Goal: Task Accomplishment & Management: Manage account settings

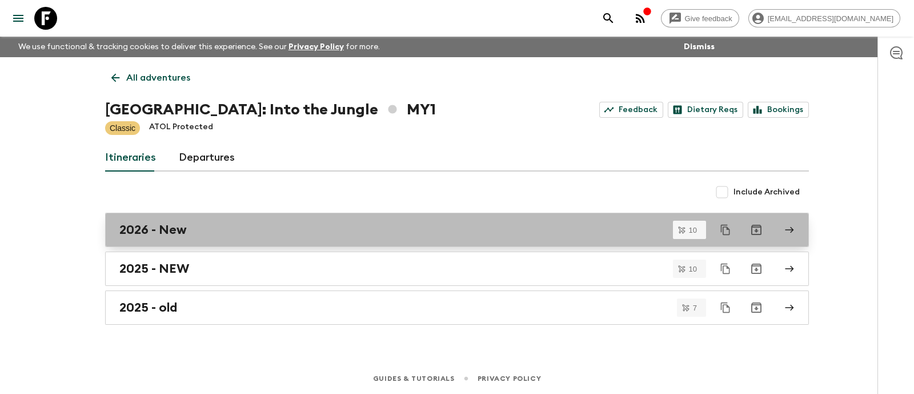
click at [208, 228] on div "2026 - New" at bounding box center [446, 229] width 654 height 15
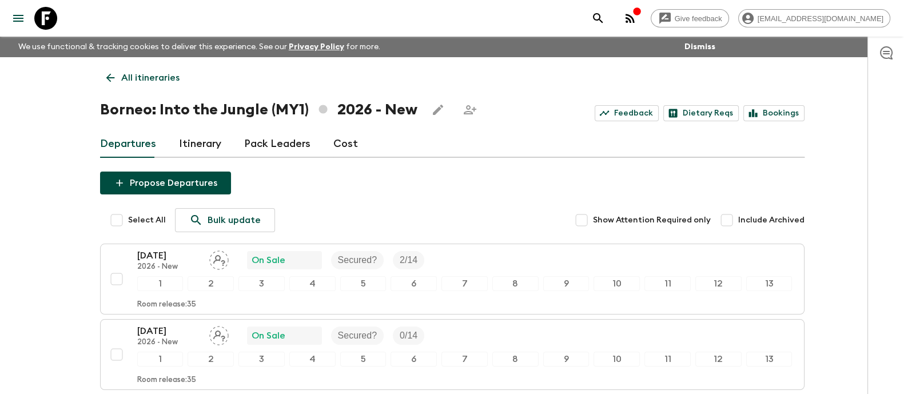
click at [195, 142] on link "Itinerary" at bounding box center [200, 143] width 42 height 27
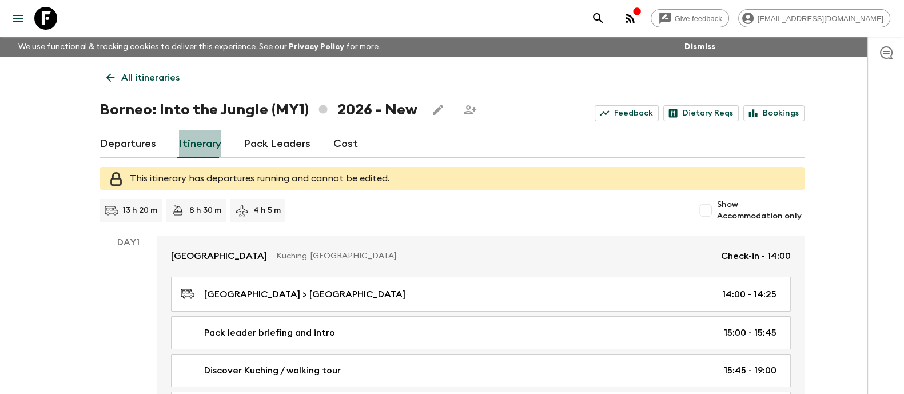
click at [208, 144] on link "Itinerary" at bounding box center [200, 143] width 42 height 27
click at [129, 77] on p "All itineraries" at bounding box center [150, 78] width 58 height 14
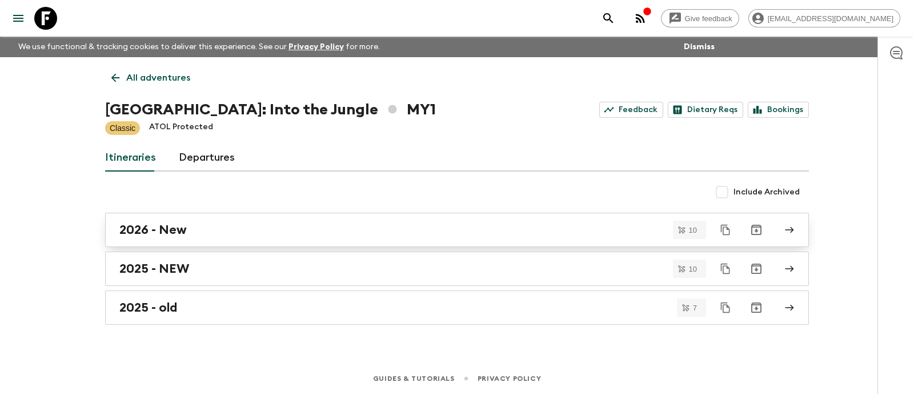
click at [198, 223] on div "2026 - New" at bounding box center [446, 229] width 654 height 15
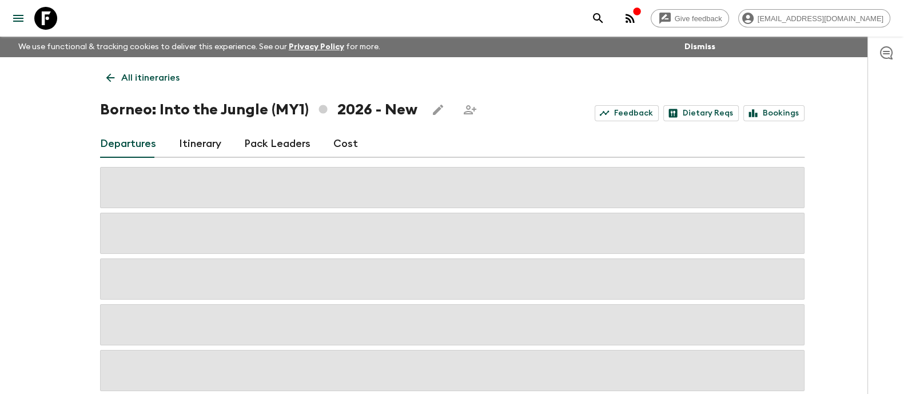
click at [187, 144] on link "Itinerary" at bounding box center [200, 143] width 42 height 27
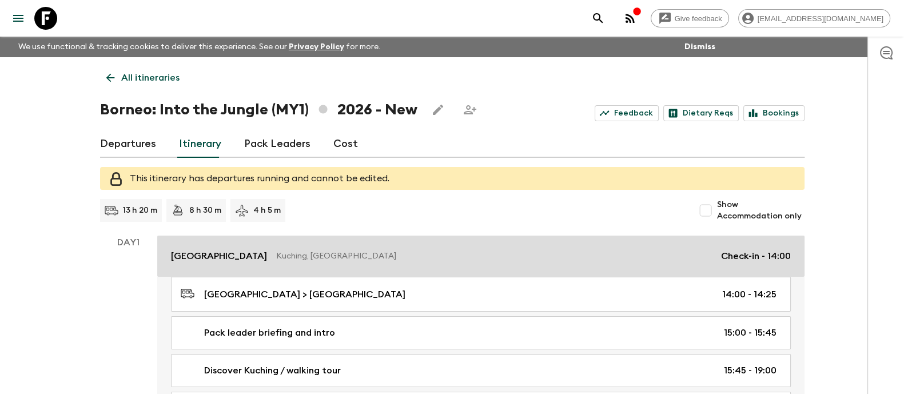
click at [301, 258] on p "Kuching, [GEOGRAPHIC_DATA]" at bounding box center [493, 255] width 435 height 11
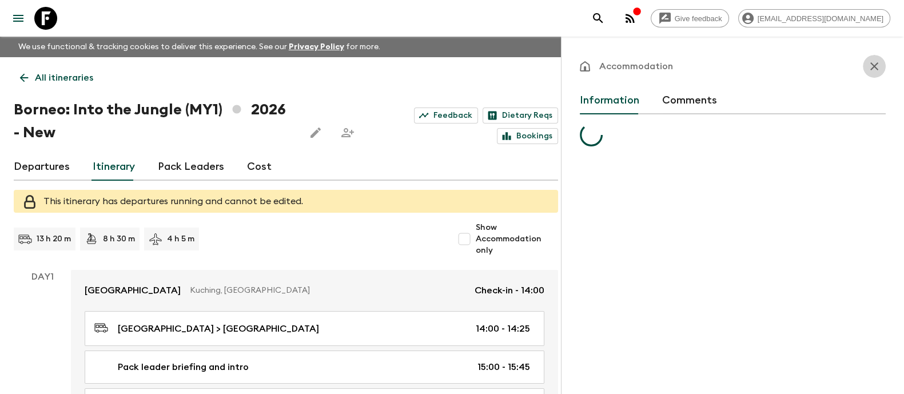
click at [873, 70] on icon "button" at bounding box center [874, 66] width 14 height 14
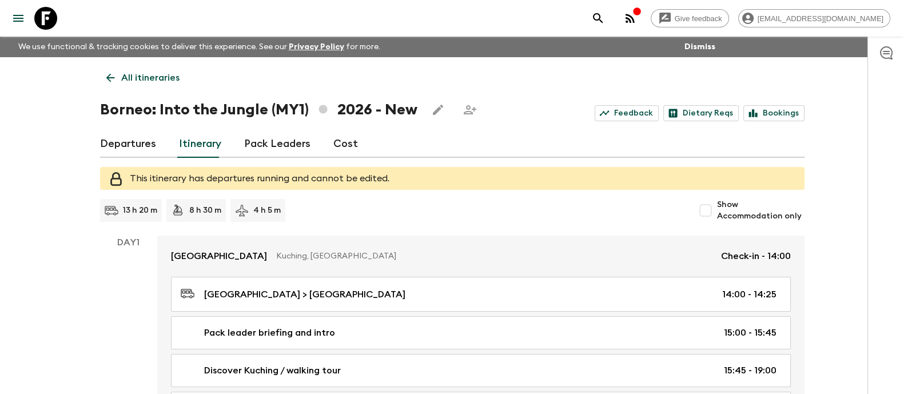
click at [134, 73] on p "All itineraries" at bounding box center [150, 78] width 58 height 14
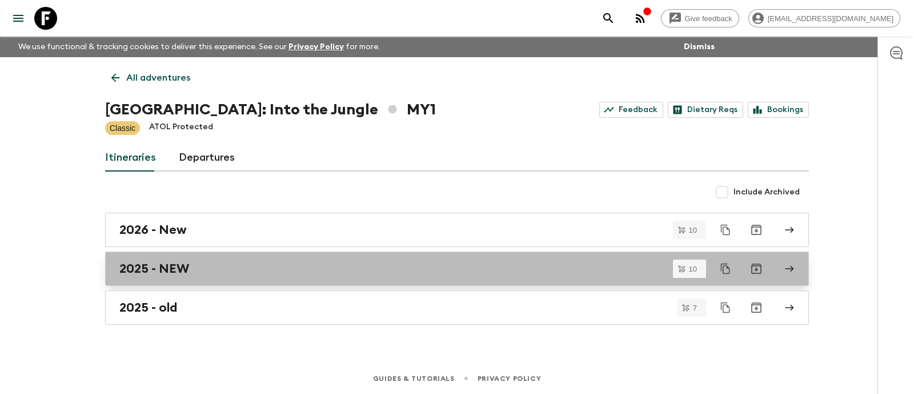
click at [195, 271] on div "2025 - NEW" at bounding box center [446, 268] width 654 height 15
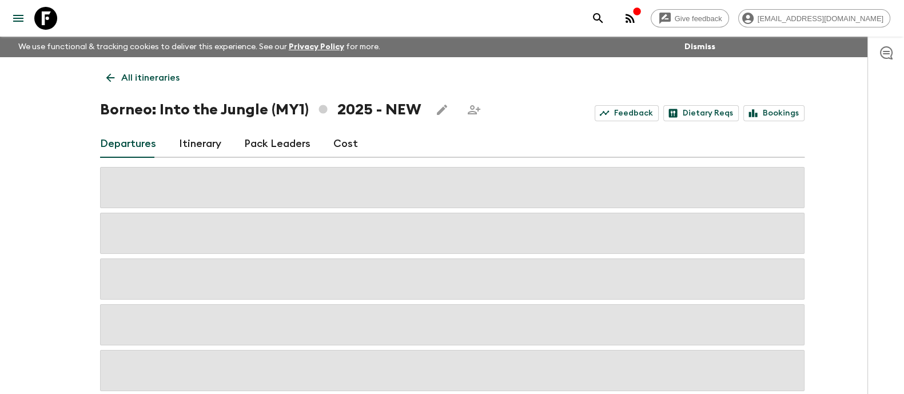
click at [202, 141] on link "Itinerary" at bounding box center [200, 143] width 42 height 27
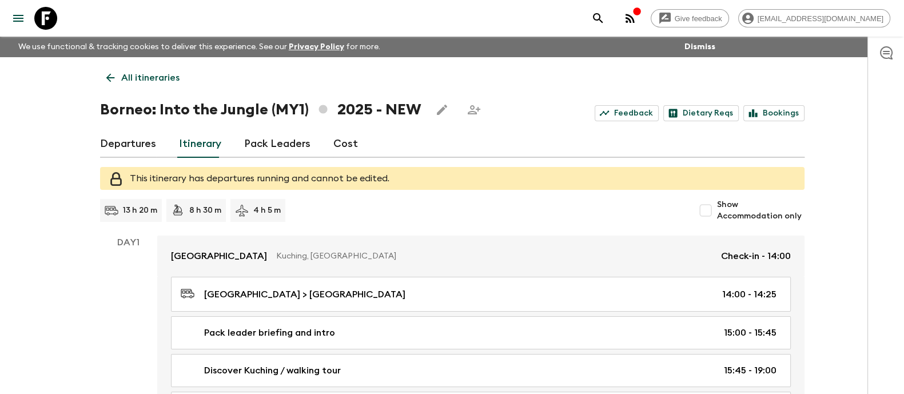
click at [121, 78] on p "All itineraries" at bounding box center [150, 78] width 58 height 14
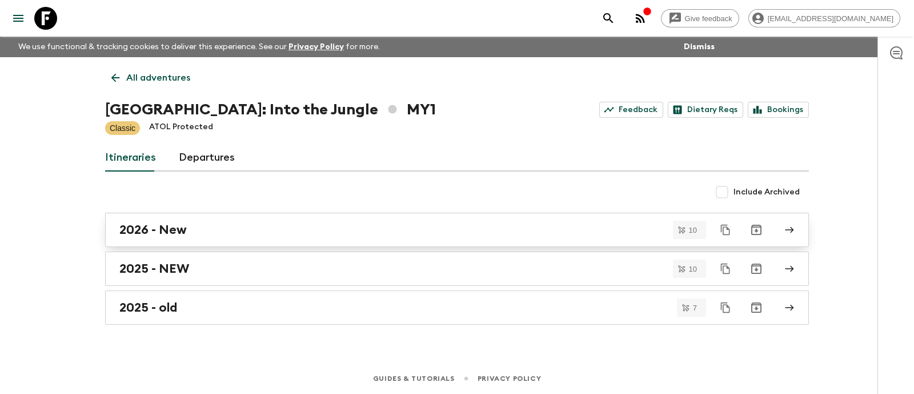
click at [170, 226] on h2 "2026 - New" at bounding box center [152, 229] width 67 height 15
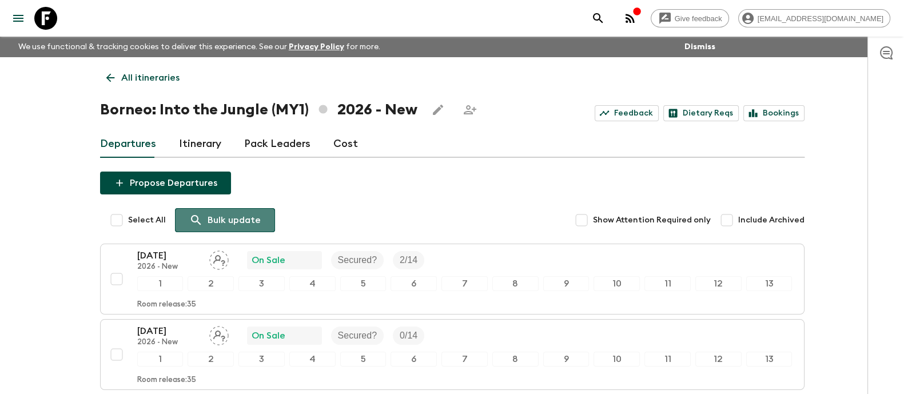
click at [203, 230] on link "Bulk update" at bounding box center [225, 220] width 100 height 24
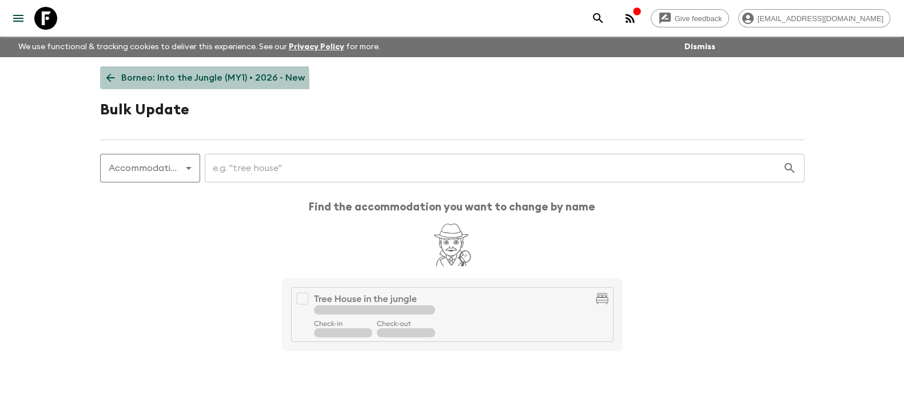
click at [113, 82] on icon at bounding box center [110, 77] width 13 height 13
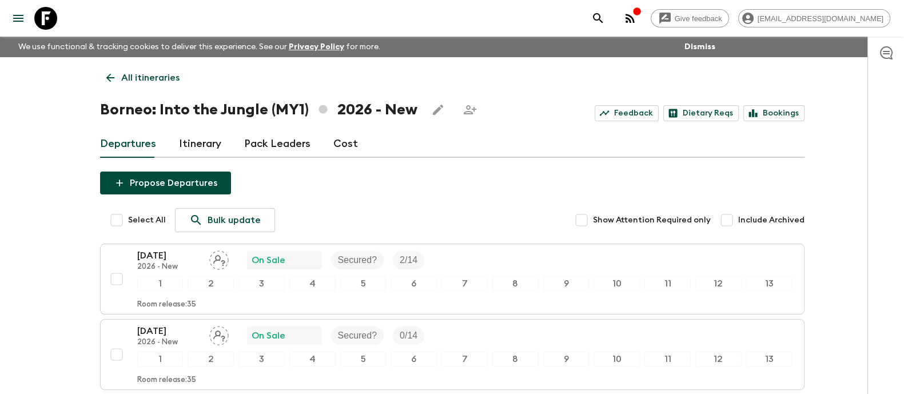
click at [206, 145] on link "Itinerary" at bounding box center [200, 143] width 42 height 27
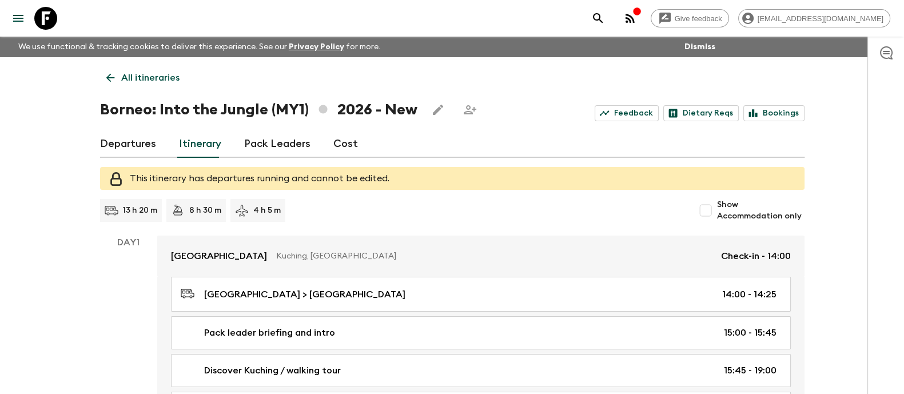
click at [112, 76] on icon at bounding box center [110, 77] width 13 height 13
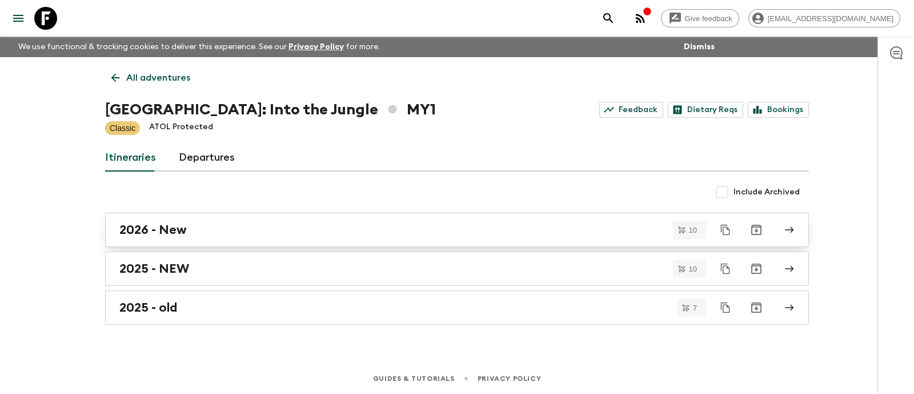
click at [177, 233] on h2 "2026 - New" at bounding box center [152, 229] width 67 height 15
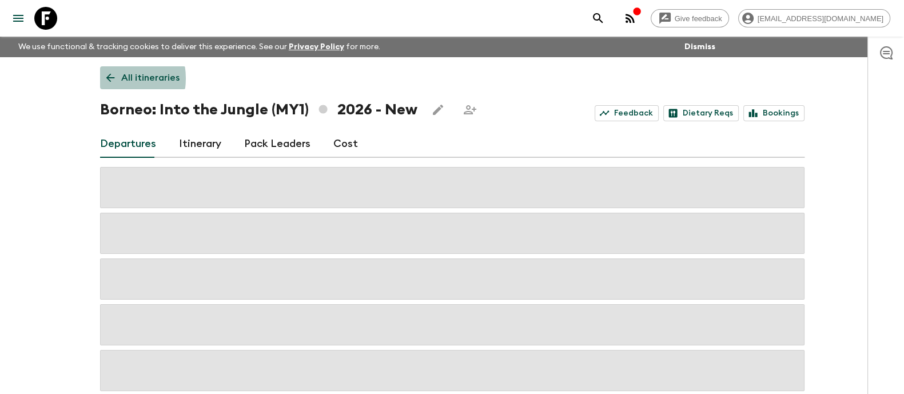
click at [113, 78] on icon at bounding box center [110, 77] width 13 height 13
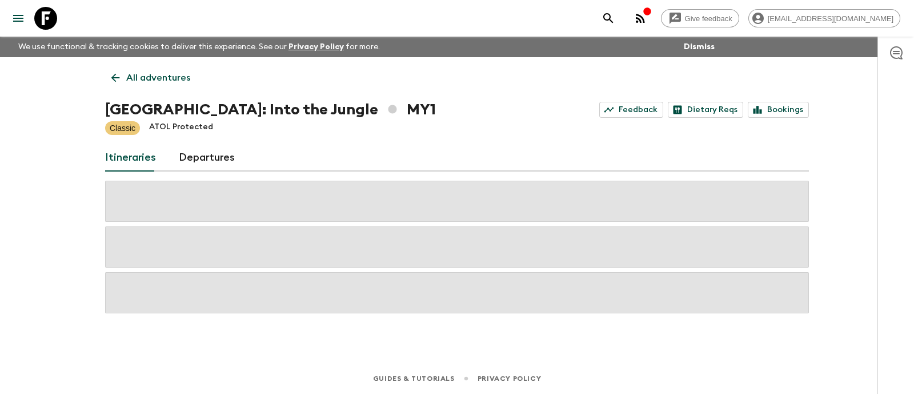
click at [203, 159] on link "Departures" at bounding box center [207, 157] width 56 height 27
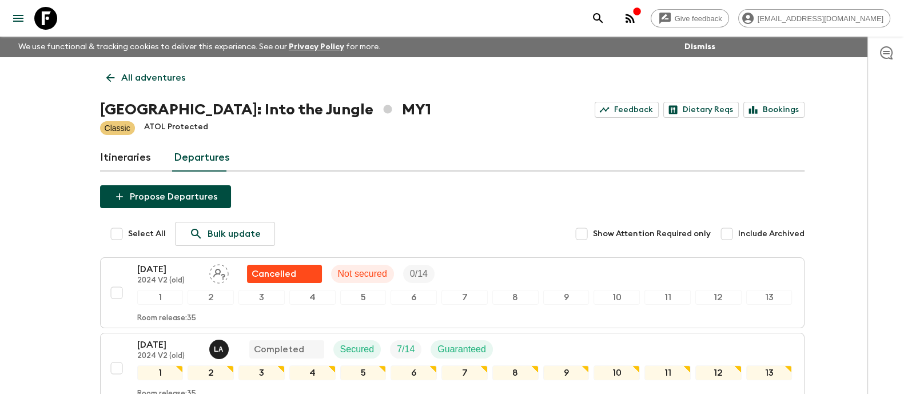
click at [128, 78] on p "All adventures" at bounding box center [153, 78] width 64 height 14
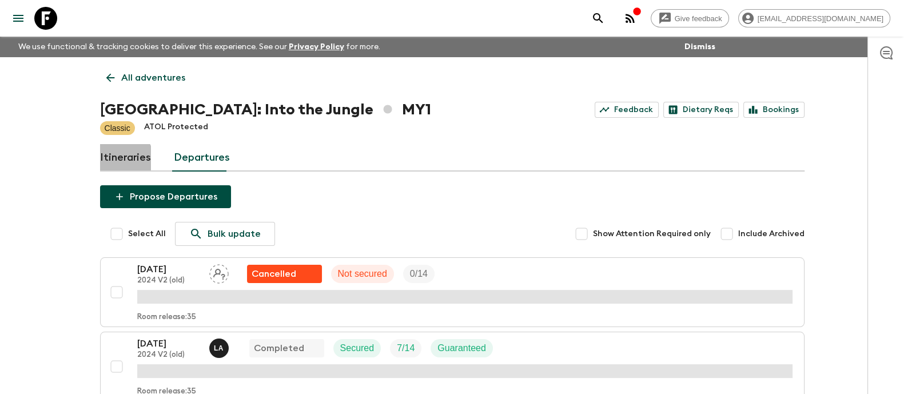
click at [118, 161] on link "Itineraries" at bounding box center [125, 157] width 51 height 27
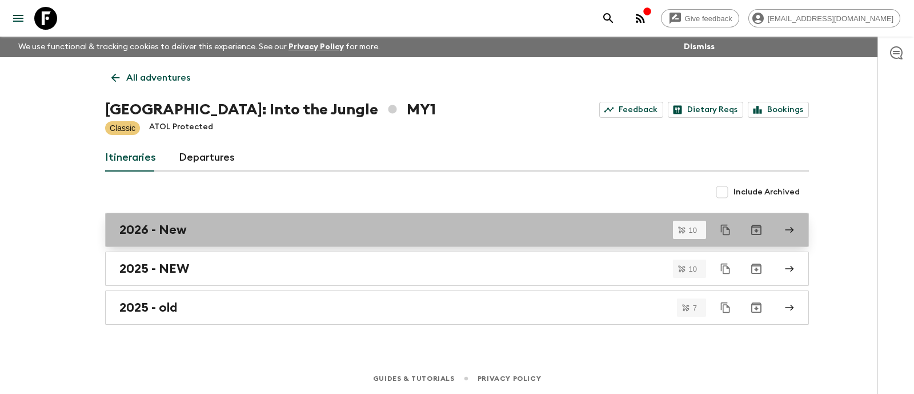
click at [216, 239] on link "2026 - New" at bounding box center [457, 230] width 704 height 34
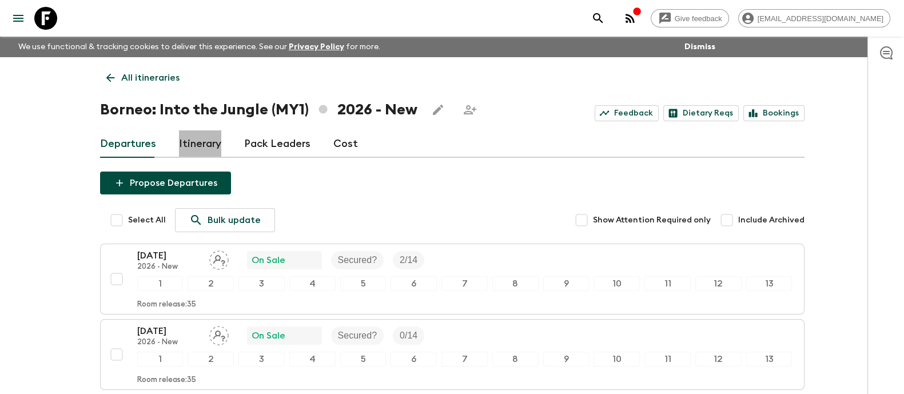
click at [209, 142] on link "Itinerary" at bounding box center [200, 143] width 42 height 27
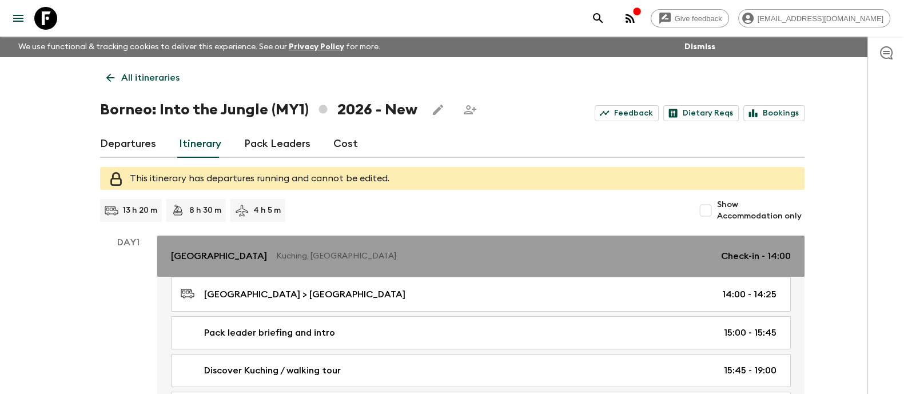
click at [263, 255] on p "[GEOGRAPHIC_DATA]" at bounding box center [219, 256] width 96 height 14
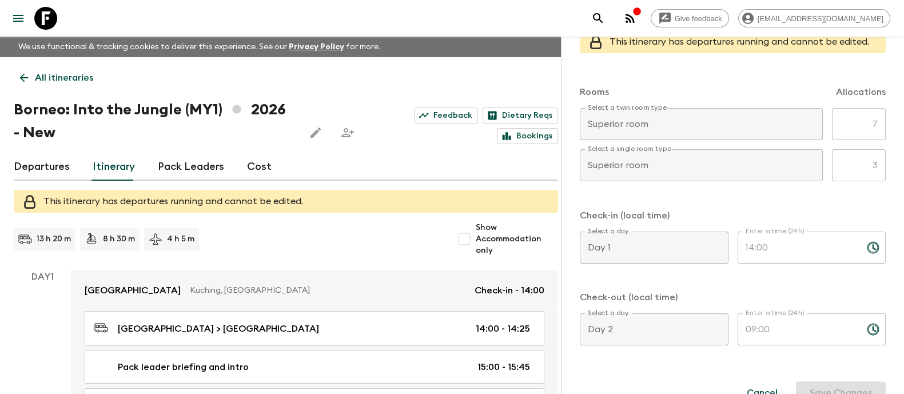
scroll to position [376, 0]
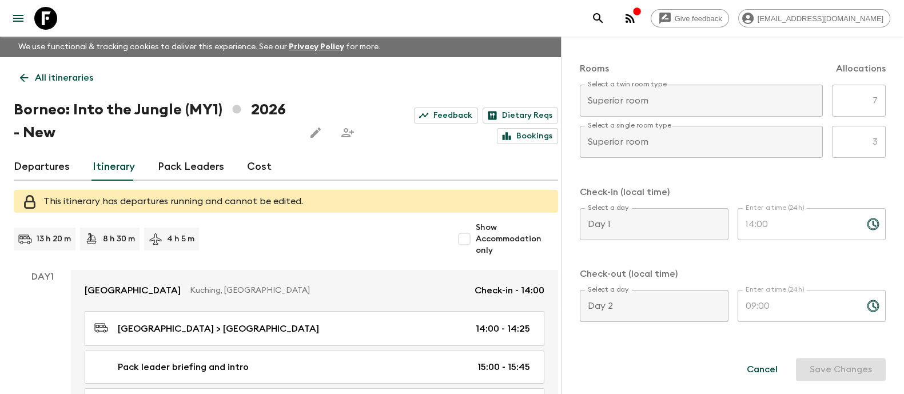
click at [654, 237] on div "Day 1 Select a day" at bounding box center [653, 224] width 149 height 32
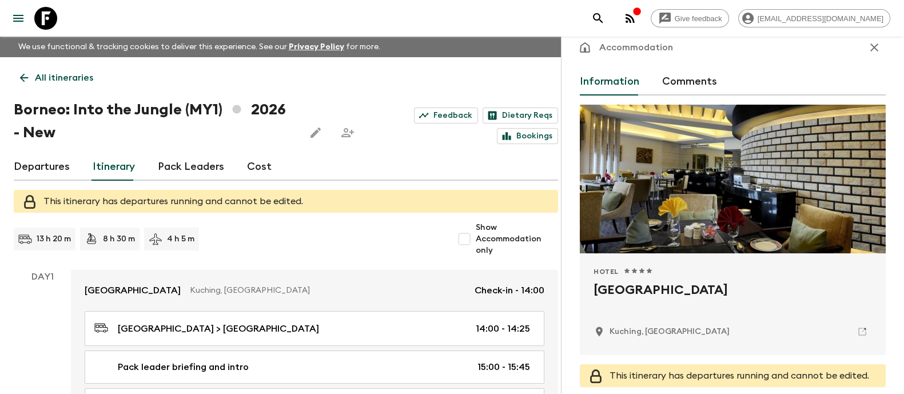
scroll to position [0, 0]
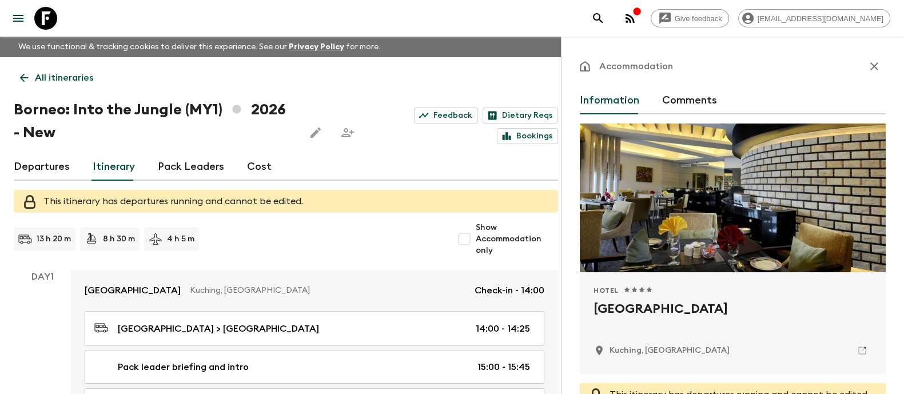
click at [869, 66] on icon "button" at bounding box center [874, 66] width 14 height 14
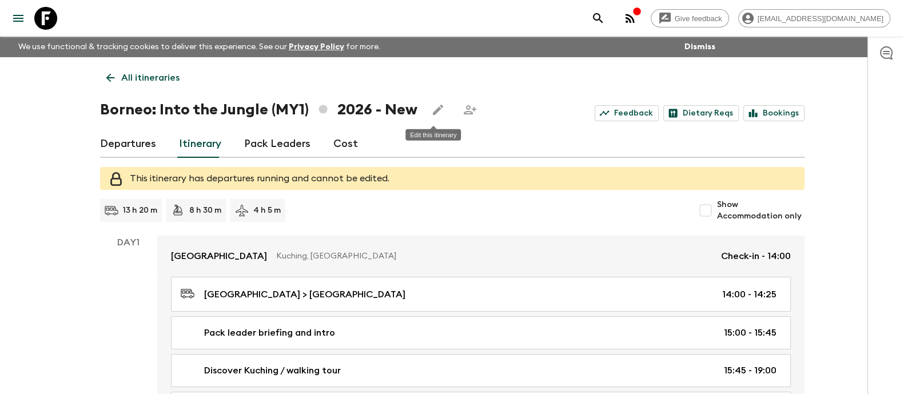
click at [436, 110] on icon "Edit this itinerary" at bounding box center [438, 110] width 14 height 14
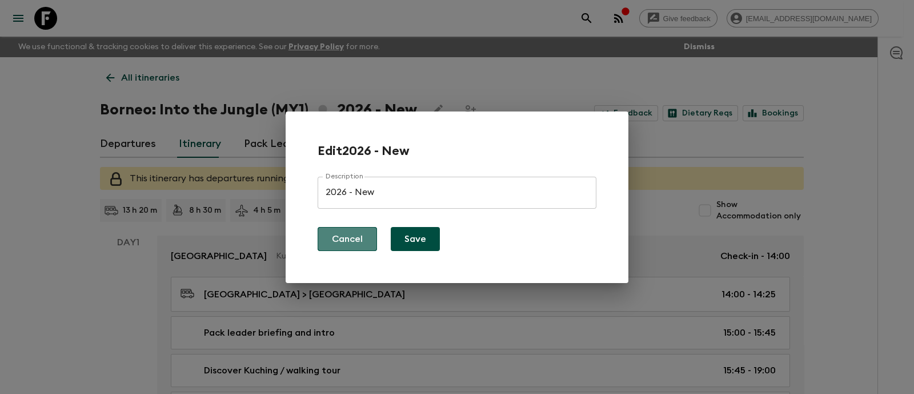
click at [350, 241] on button "Cancel" at bounding box center [347, 239] width 59 height 24
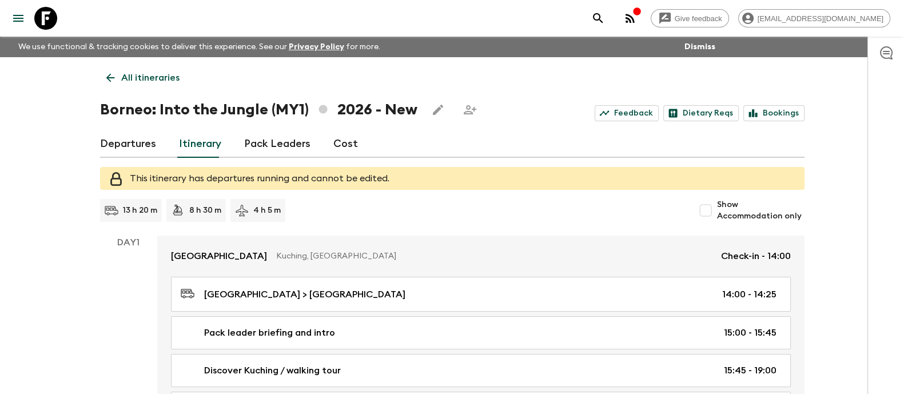
click at [114, 75] on icon at bounding box center [110, 77] width 13 height 13
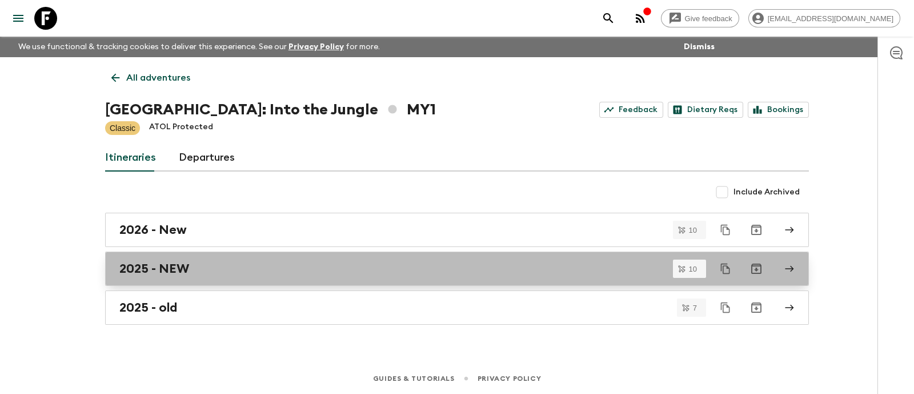
click at [178, 266] on h2 "2025 - NEW" at bounding box center [154, 268] width 70 height 15
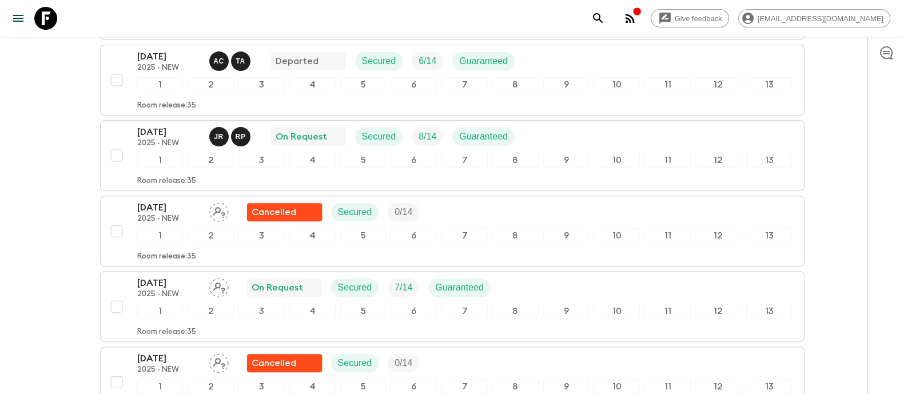
scroll to position [499, 0]
